Goal: Navigation & Orientation: Understand site structure

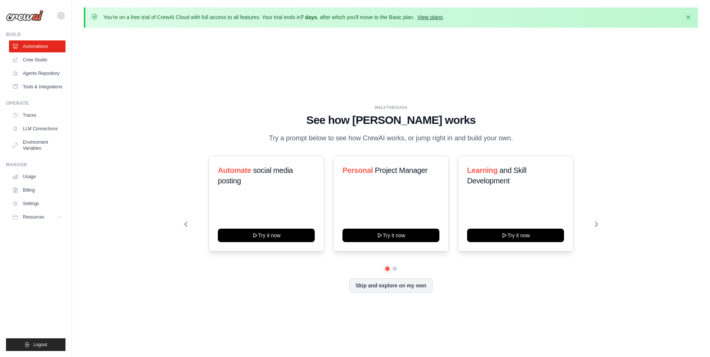
click at [441, 16] on link "View plans" at bounding box center [429, 17] width 25 height 6
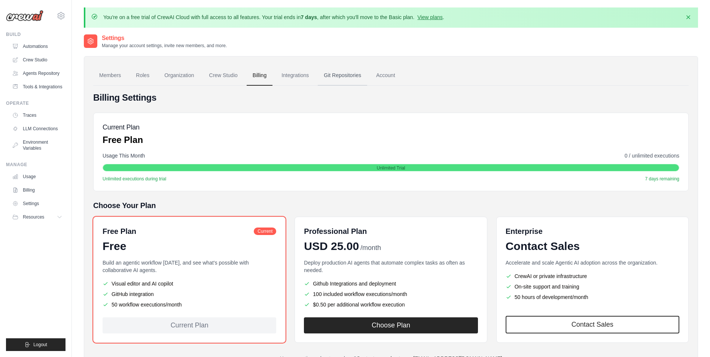
click at [346, 74] on link "Git Repositories" at bounding box center [342, 75] width 49 height 20
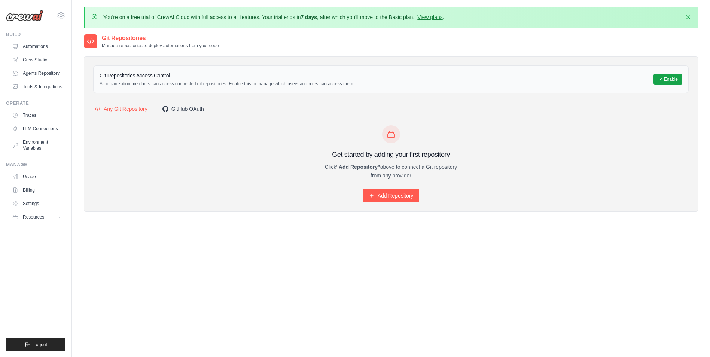
click at [202, 109] on div "GitHub OAuth" at bounding box center [183, 108] width 42 height 7
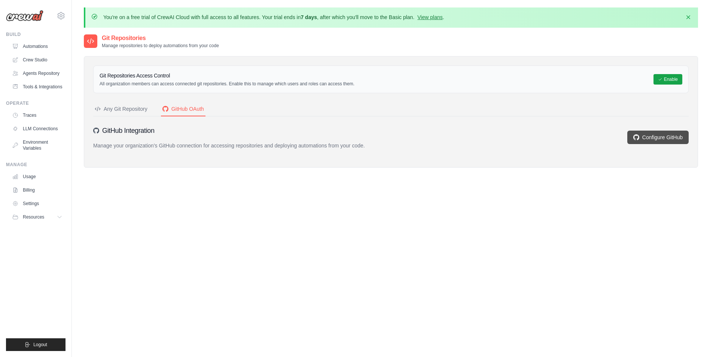
click at [654, 141] on link "Configure GitHub" at bounding box center [657, 137] width 61 height 13
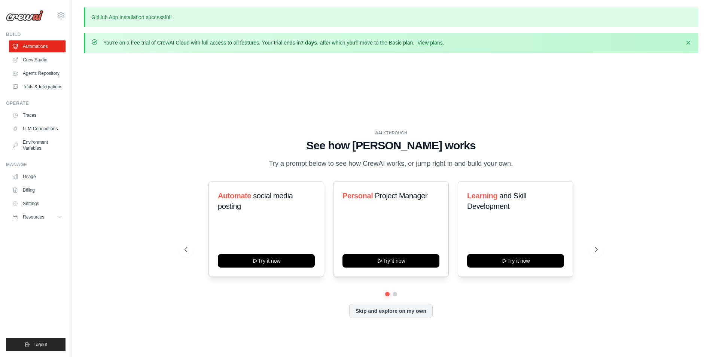
click at [187, 119] on div "WALKTHROUGH See how CrewAI works Try a prompt below to see how CrewAI works, or…" at bounding box center [391, 230] width 614 height 342
click at [51, 74] on link "Agents Repository" at bounding box center [38, 73] width 57 height 12
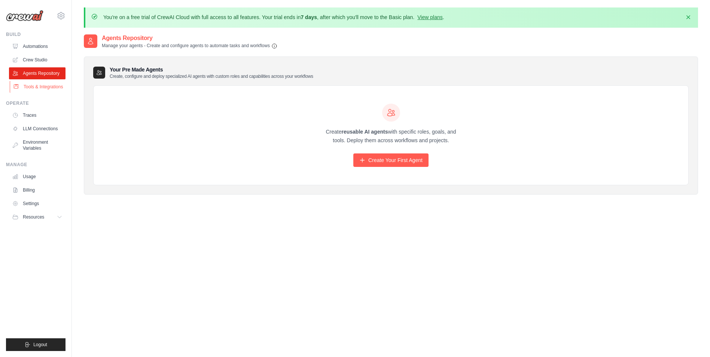
click at [50, 88] on link "Tools & Integrations" at bounding box center [38, 87] width 57 height 12
